Goal: Transaction & Acquisition: Download file/media

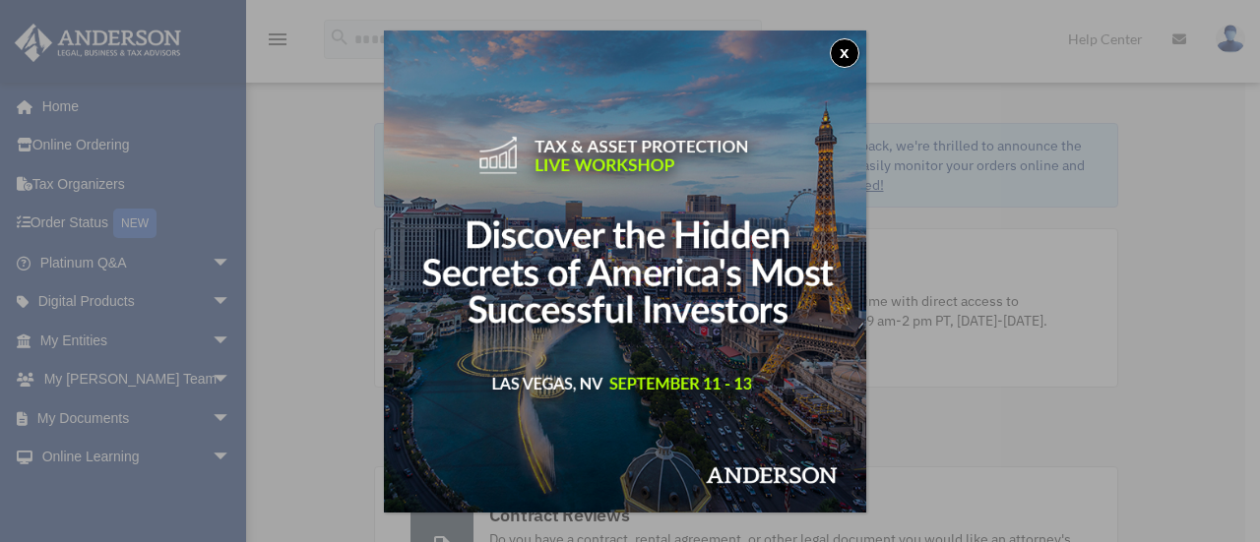
click at [854, 50] on button "x" at bounding box center [845, 53] width 30 height 30
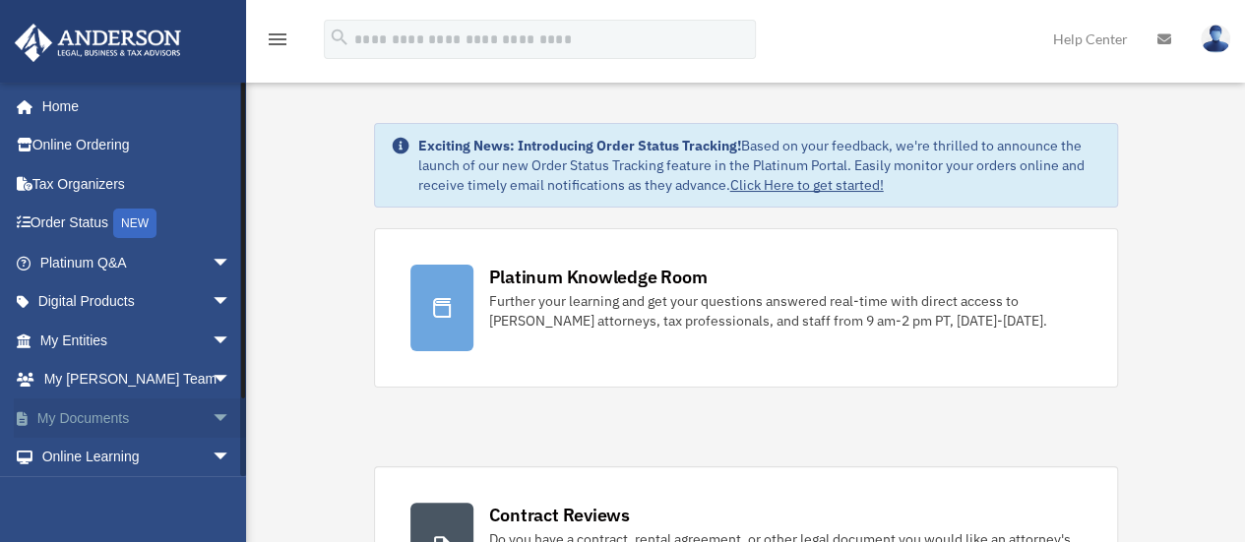
click at [212, 410] on span "arrow_drop_down" at bounding box center [231, 419] width 39 height 40
click at [108, 455] on link "Box" at bounding box center [144, 457] width 233 height 39
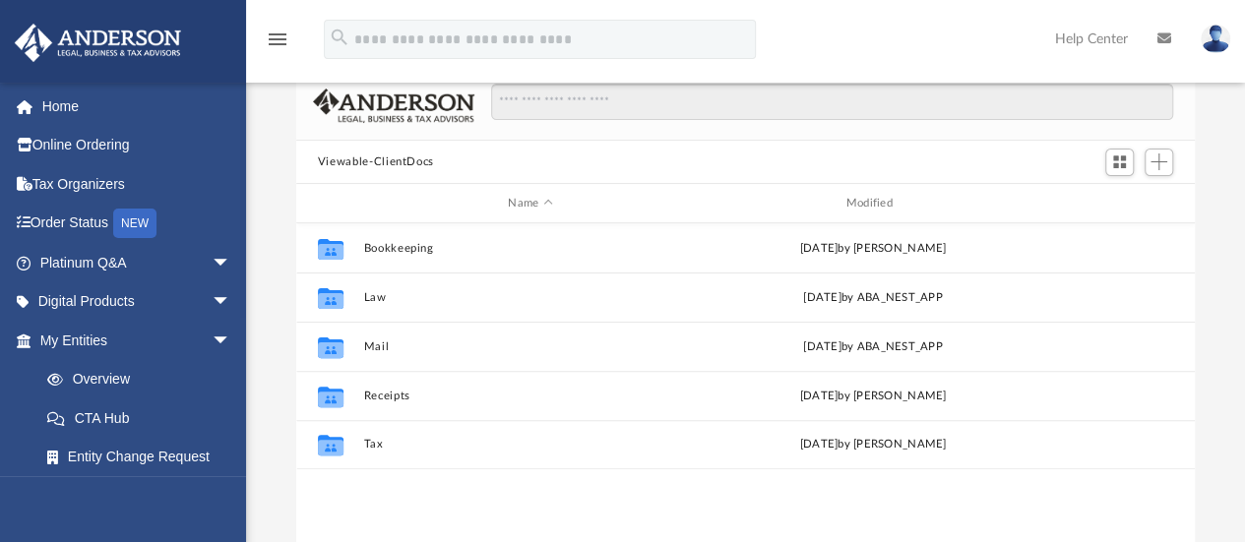
scroll to position [115, 0]
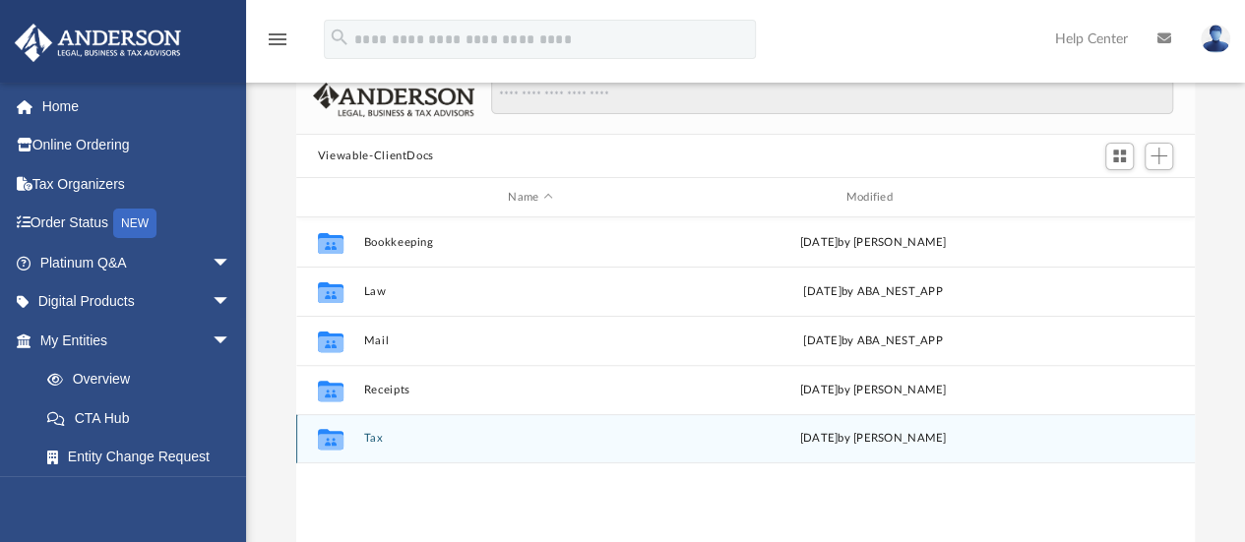
click at [498, 450] on div "Collaborated Folder Tax [DATE] by [PERSON_NAME]" at bounding box center [745, 438] width 898 height 49
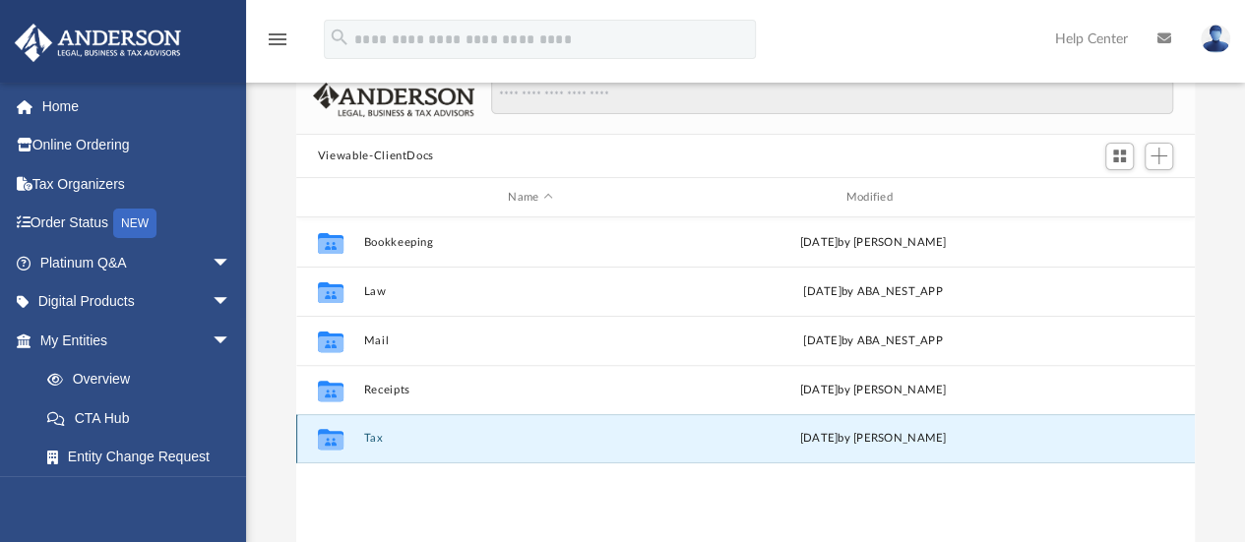
click at [498, 450] on div "Collaborated Folder Tax [DATE] by [PERSON_NAME]" at bounding box center [745, 438] width 898 height 49
click at [486, 436] on button "Tax" at bounding box center [530, 439] width 334 height 13
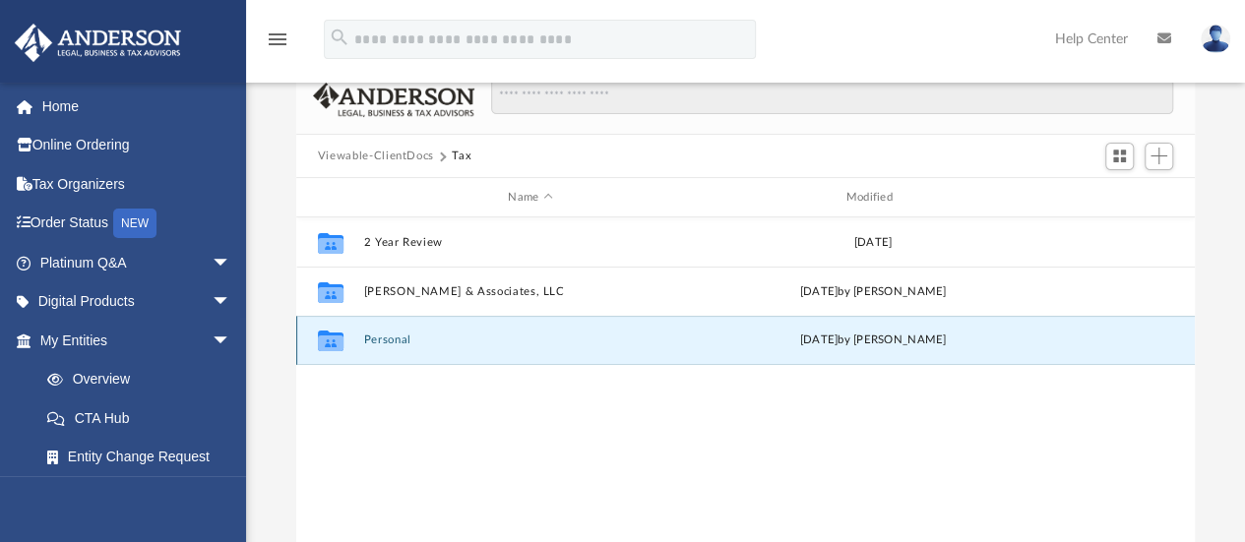
click at [476, 339] on button "Personal" at bounding box center [530, 341] width 334 height 13
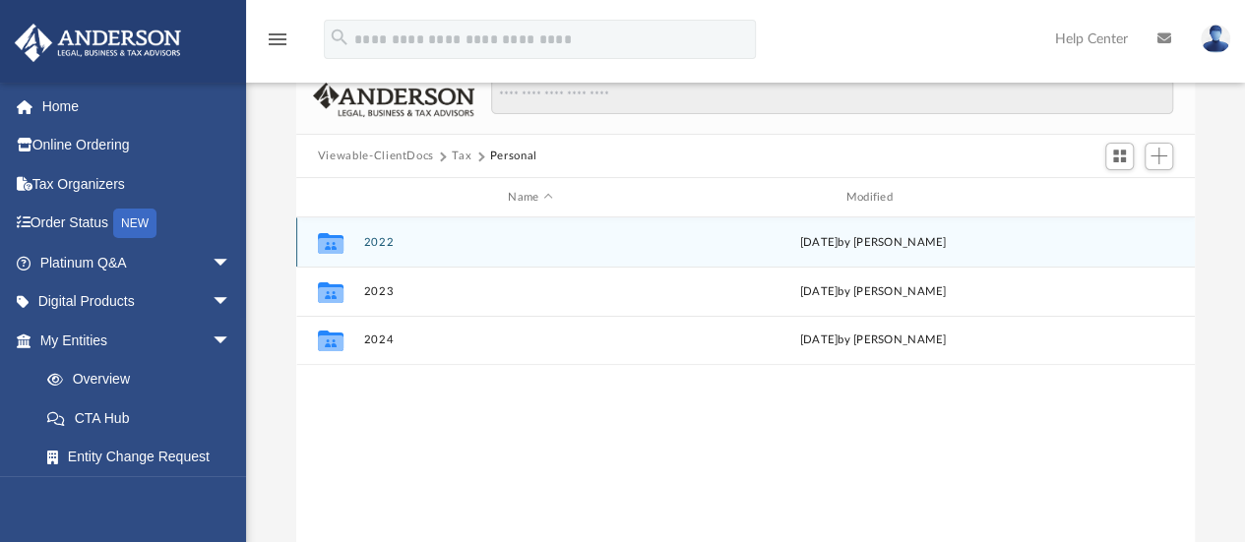
click at [455, 249] on div "Collaborated Folder 2022 Mon Aug 11 2025 by Teresea Dean" at bounding box center [745, 241] width 898 height 49
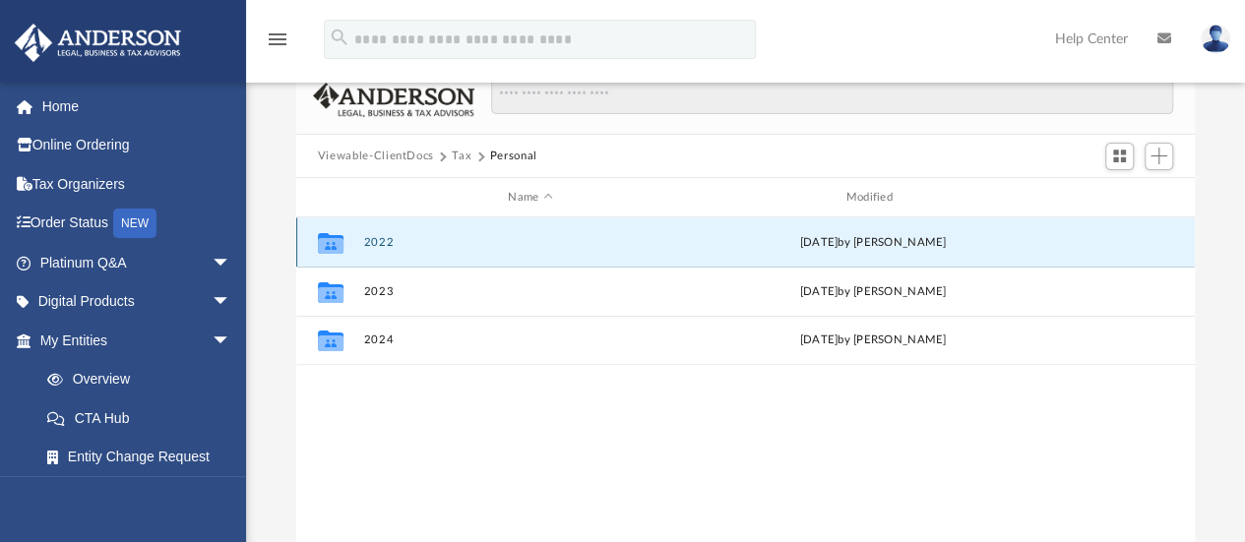
click at [455, 249] on div "Collaborated Folder 2022 Mon Aug 11 2025 by Teresea Dean" at bounding box center [745, 241] width 898 height 49
click at [384, 239] on button "2022" at bounding box center [530, 242] width 334 height 13
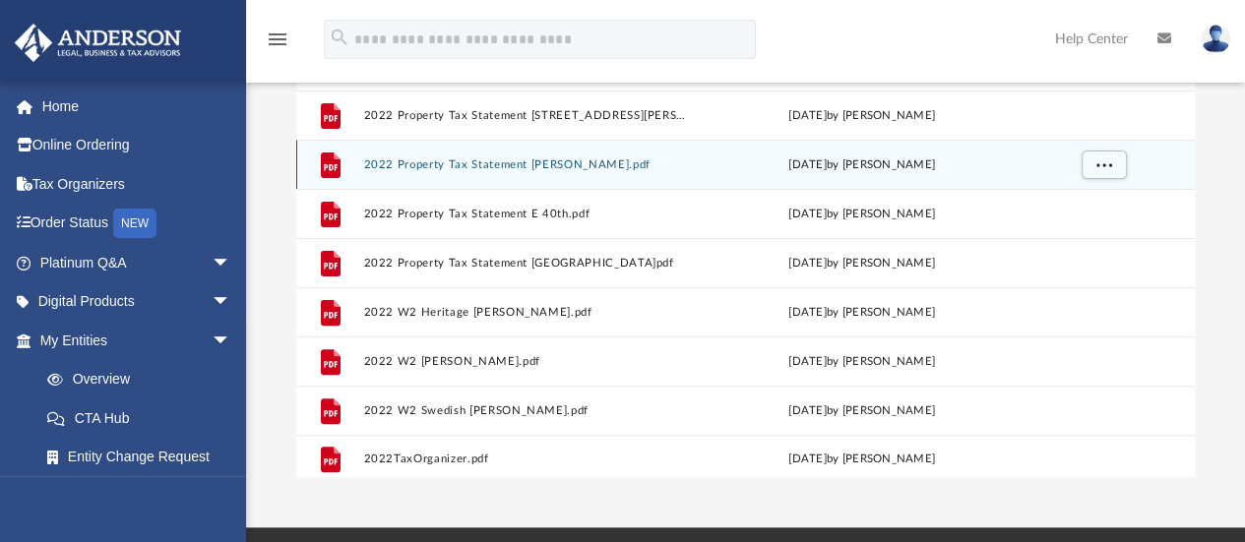
scroll to position [230, 0]
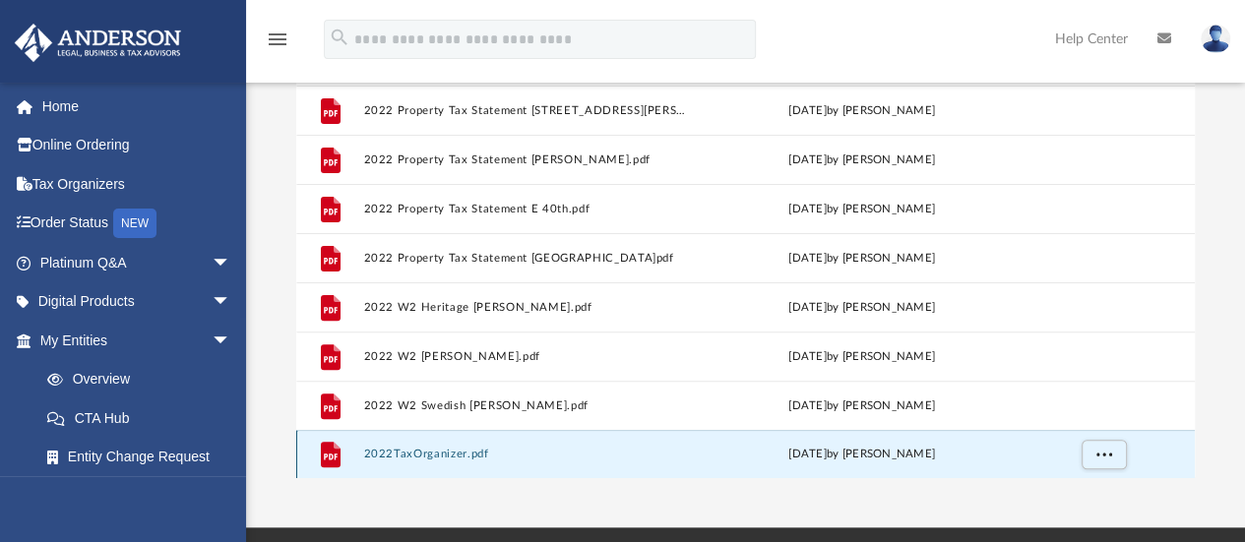
click at [452, 458] on button "2022TaxOrganizer.pdf" at bounding box center [526, 455] width 327 height 13
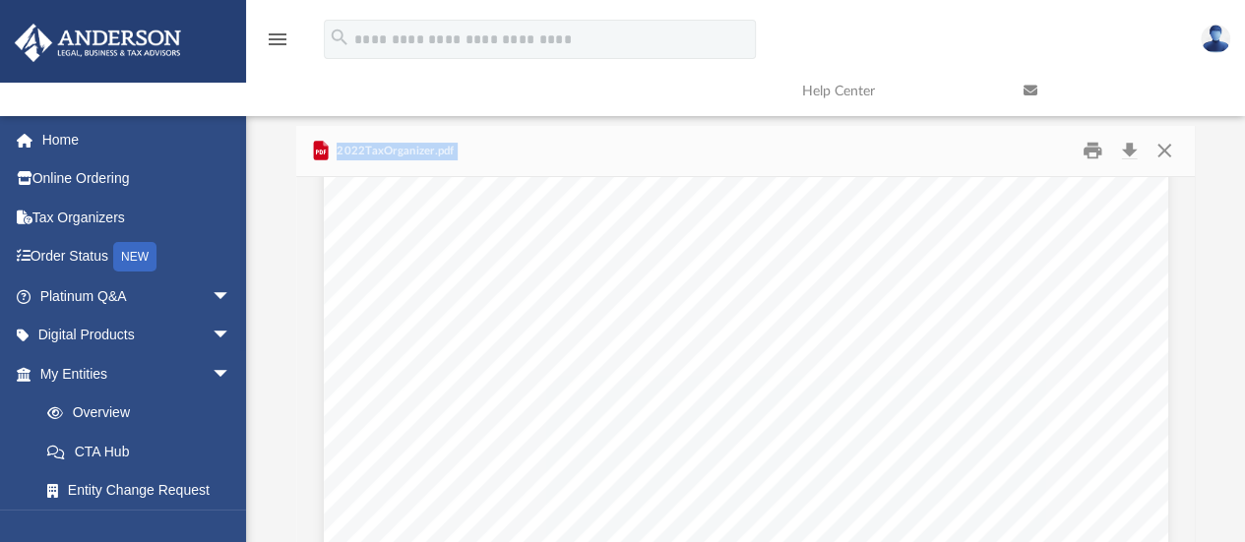
scroll to position [0, 0]
